Goal: Task Accomplishment & Management: Manage account settings

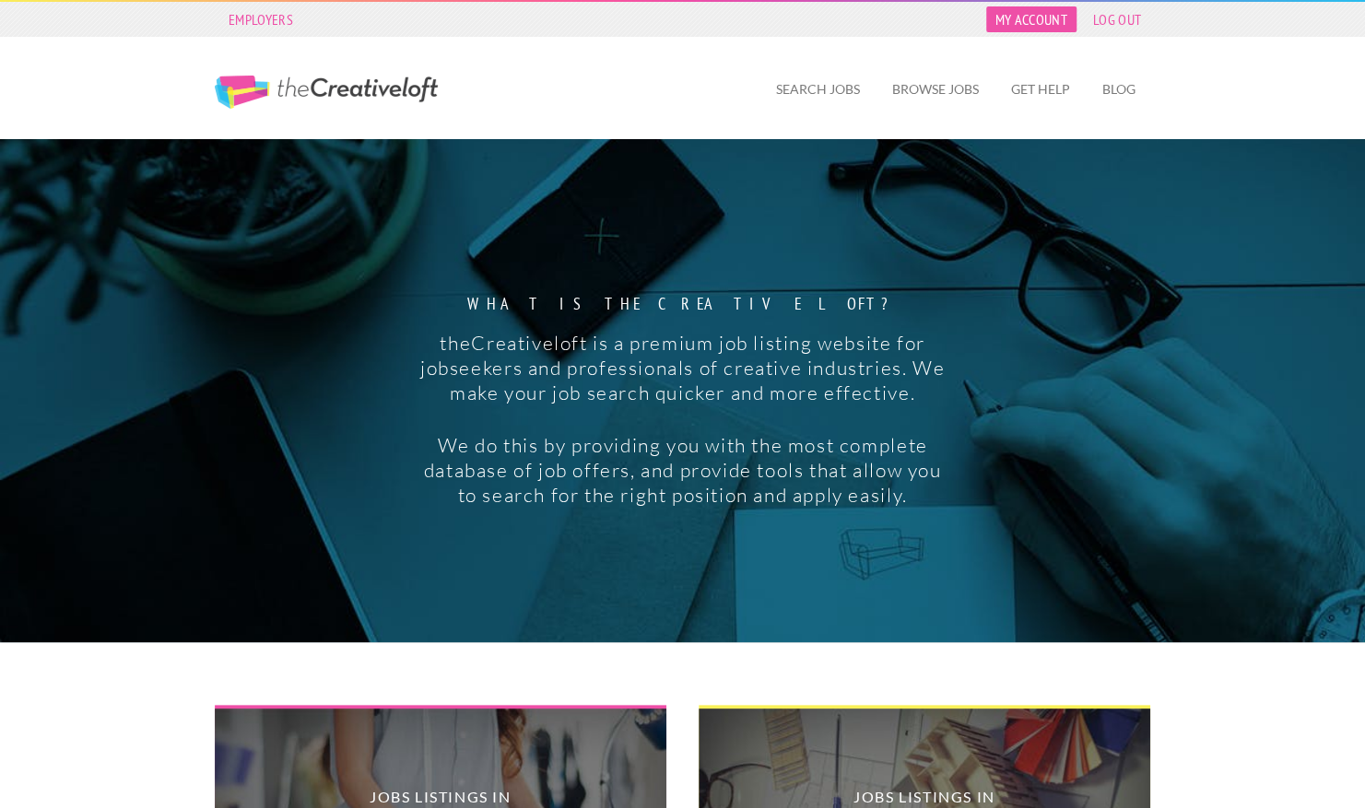
click at [1043, 24] on link "My Account" at bounding box center [1031, 19] width 90 height 26
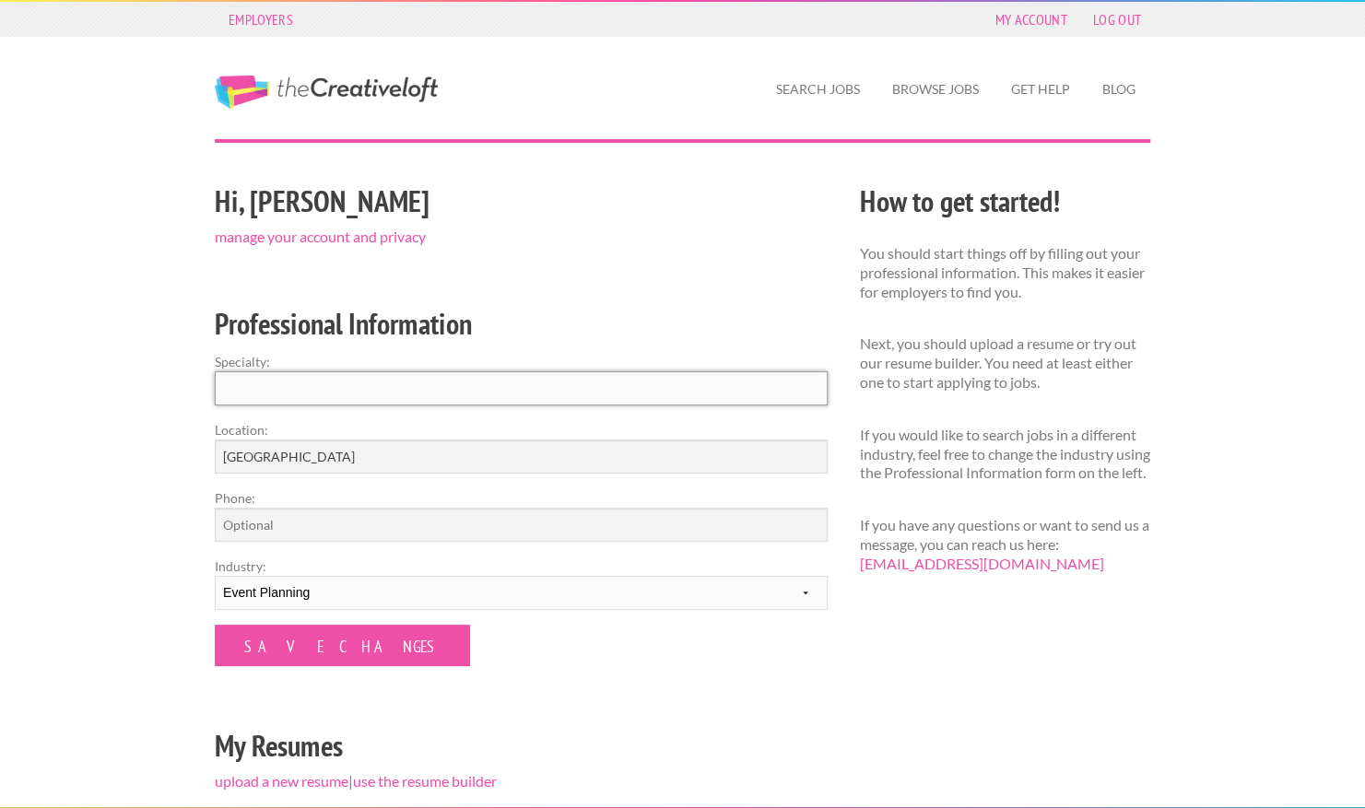
click at [308, 401] on input "Specialty:" at bounding box center [521, 388] width 613 height 34
click at [413, 240] on link "manage your account and privacy" at bounding box center [320, 237] width 211 height 18
click at [378, 240] on link "manage your account and privacy" at bounding box center [320, 237] width 211 height 18
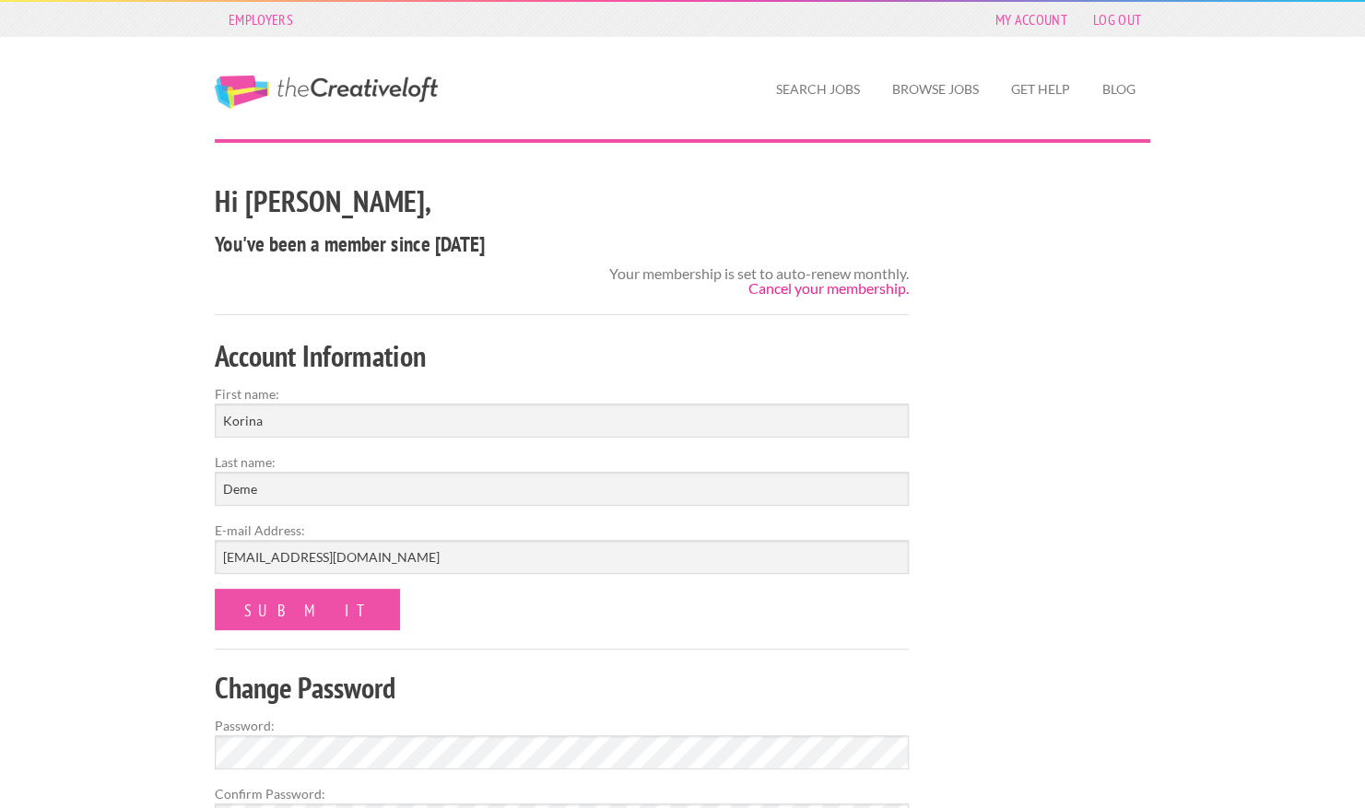
click at [811, 292] on link "Cancel your membership." at bounding box center [829, 288] width 160 height 18
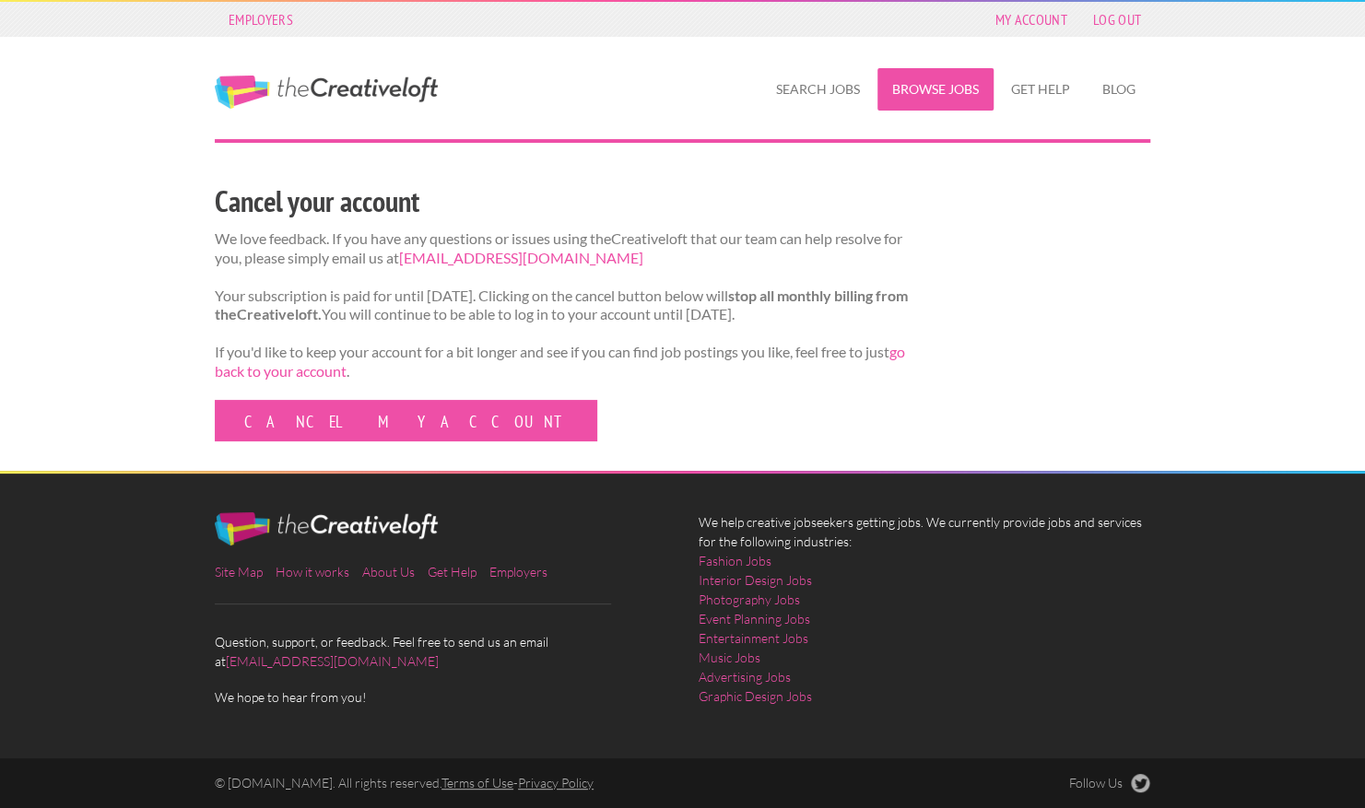
click at [962, 85] on link "Browse Jobs" at bounding box center [936, 89] width 116 height 42
